Goal: Task Accomplishment & Management: Manage account settings

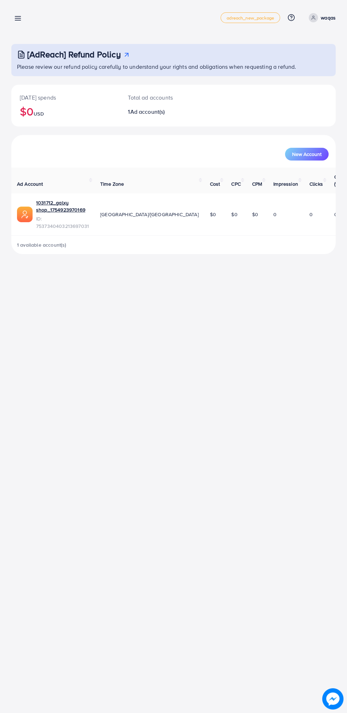
click at [15, 4] on div "[AdReach] Refund Policy Please review our refund policy carefully to understand…" at bounding box center [173, 132] width 347 height 265
click at [18, 17] on line at bounding box center [18, 17] width 6 height 0
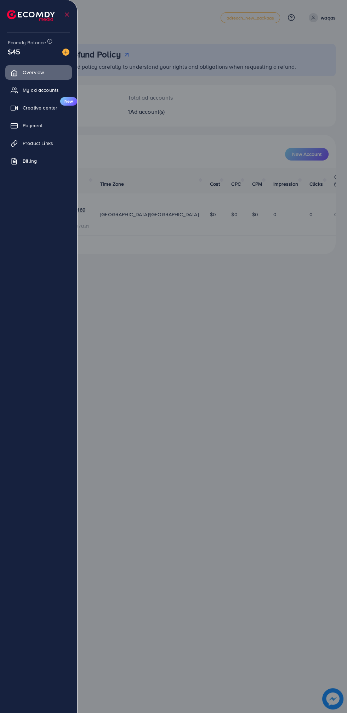
click at [149, 122] on div at bounding box center [173, 427] width 347 height 855
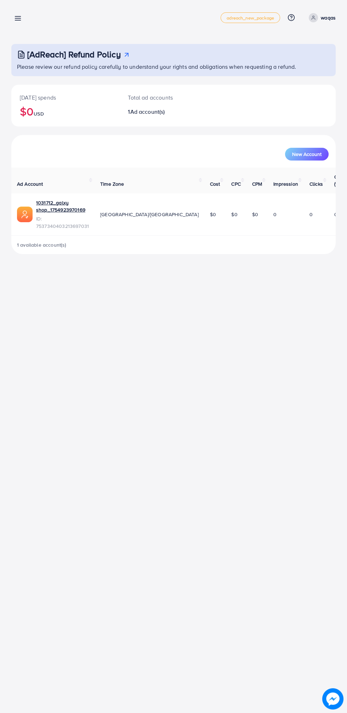
click at [18, 17] on line at bounding box center [18, 17] width 6 height 0
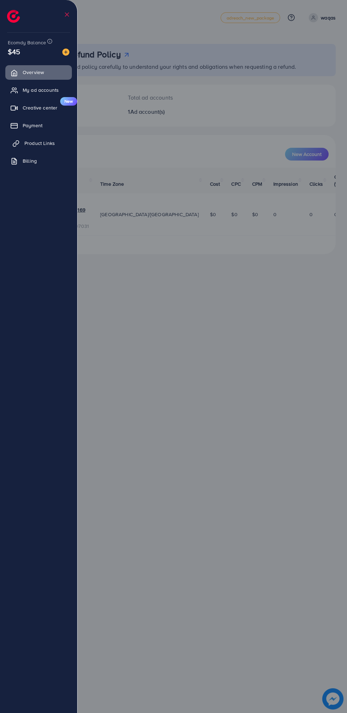
click at [23, 136] on link "Product Links" at bounding box center [38, 143] width 67 height 14
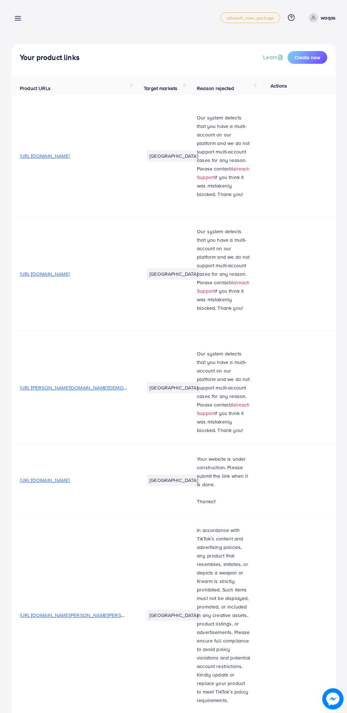
click at [18, 17] on line at bounding box center [18, 17] width 6 height 0
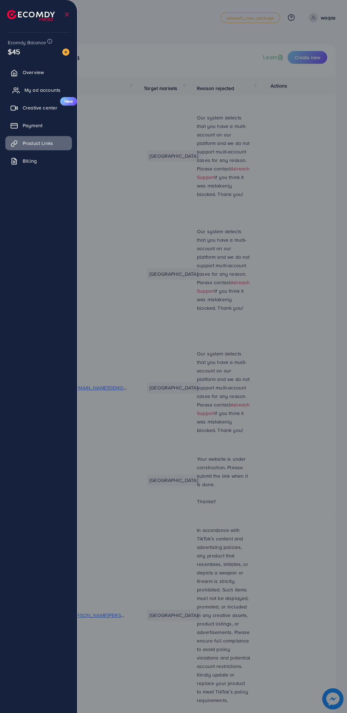
click at [15, 89] on icon at bounding box center [15, 90] width 7 height 7
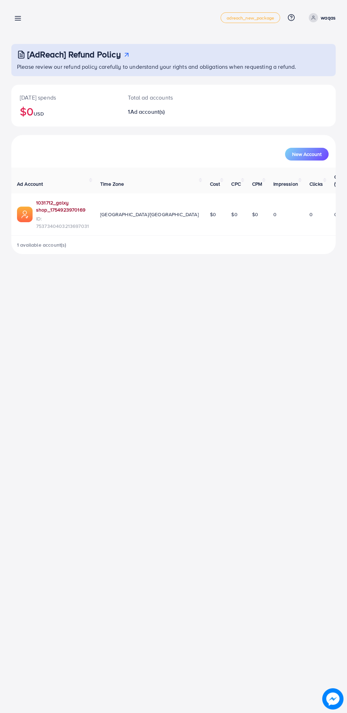
click at [64, 199] on link "1031712_galxy shop_1754923970169" at bounding box center [62, 206] width 53 height 15
click at [333, 21] on p "waqas" at bounding box center [328, 17] width 15 height 9
click at [327, 56] on link "Log out" at bounding box center [301, 58] width 67 height 16
